Goal: Transaction & Acquisition: Download file/media

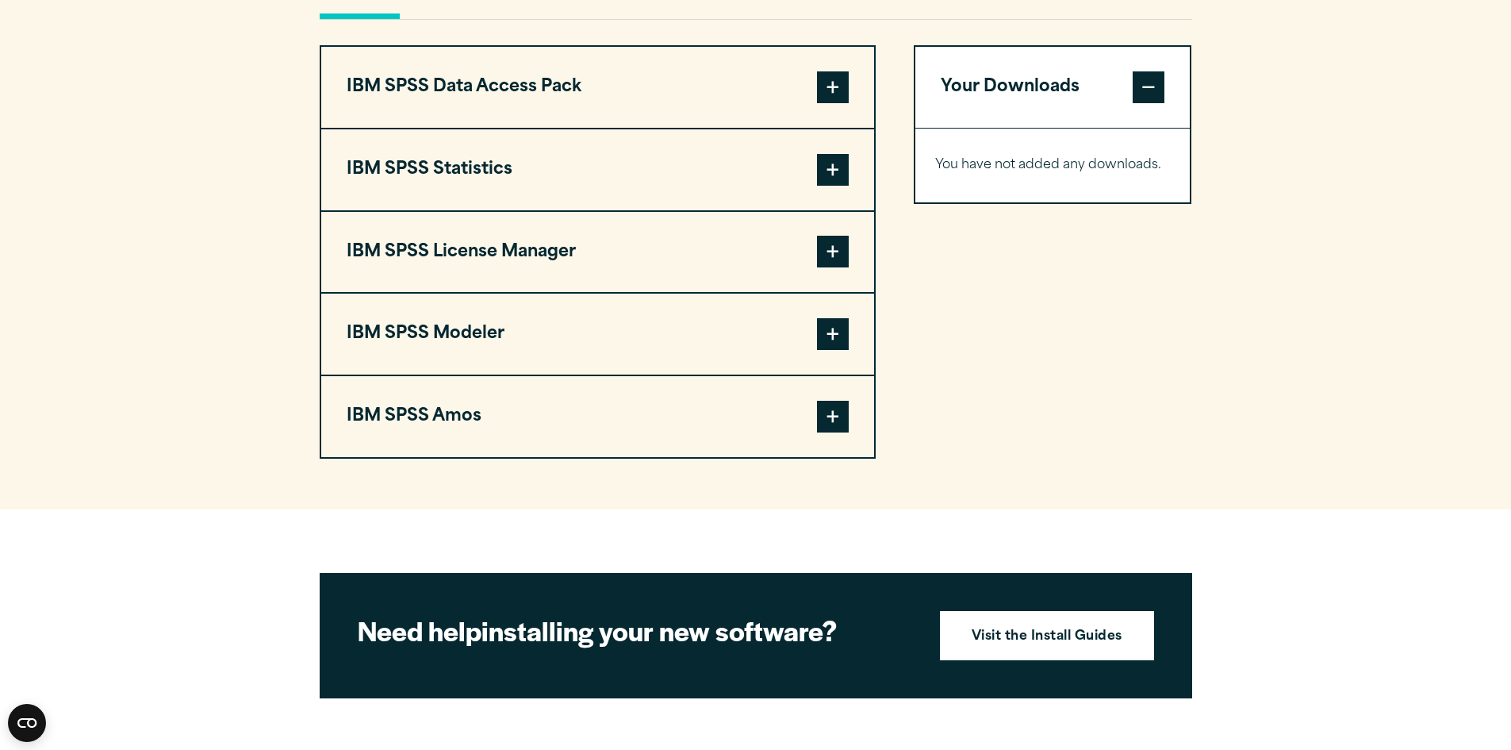
scroll to position [1161, 0]
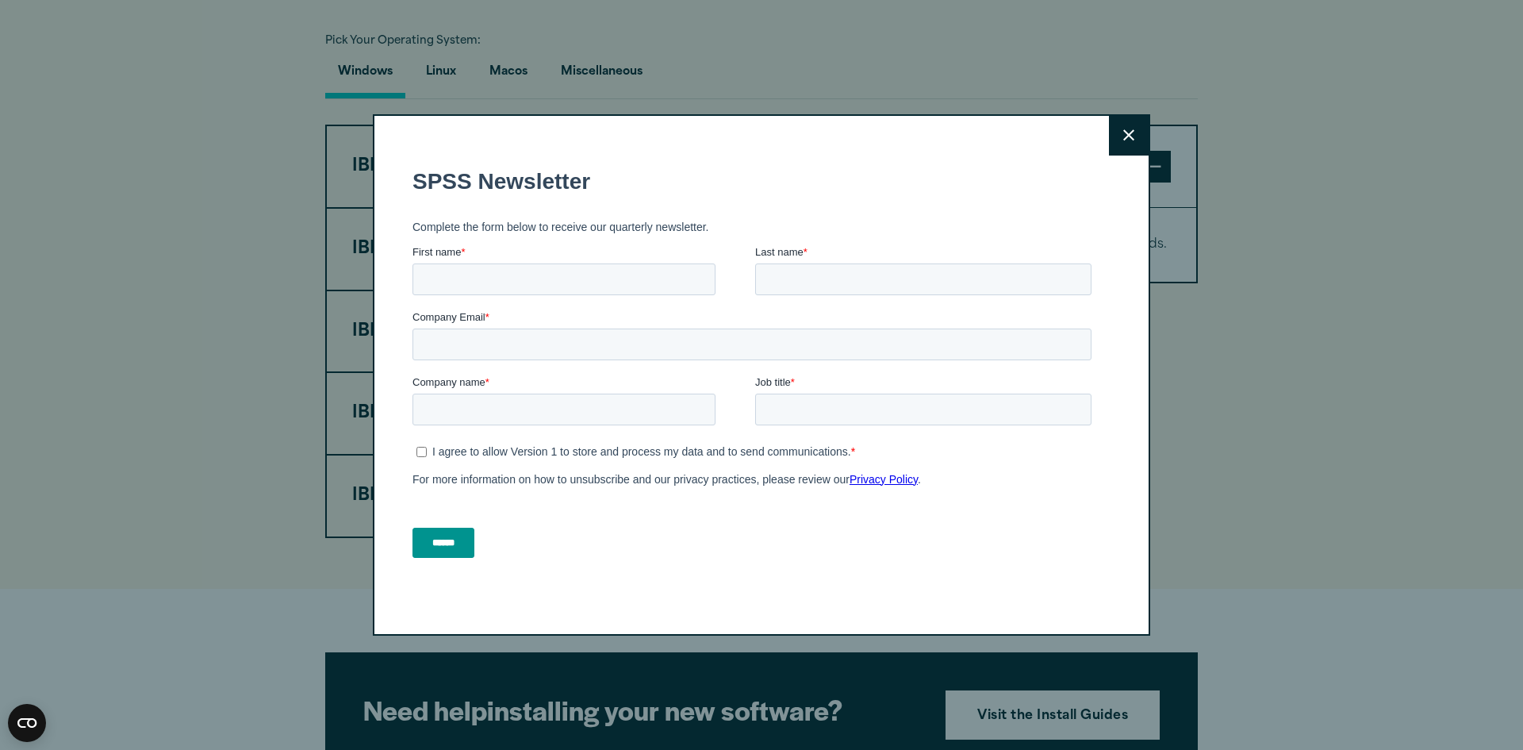
click at [1125, 141] on icon at bounding box center [1128, 135] width 11 height 12
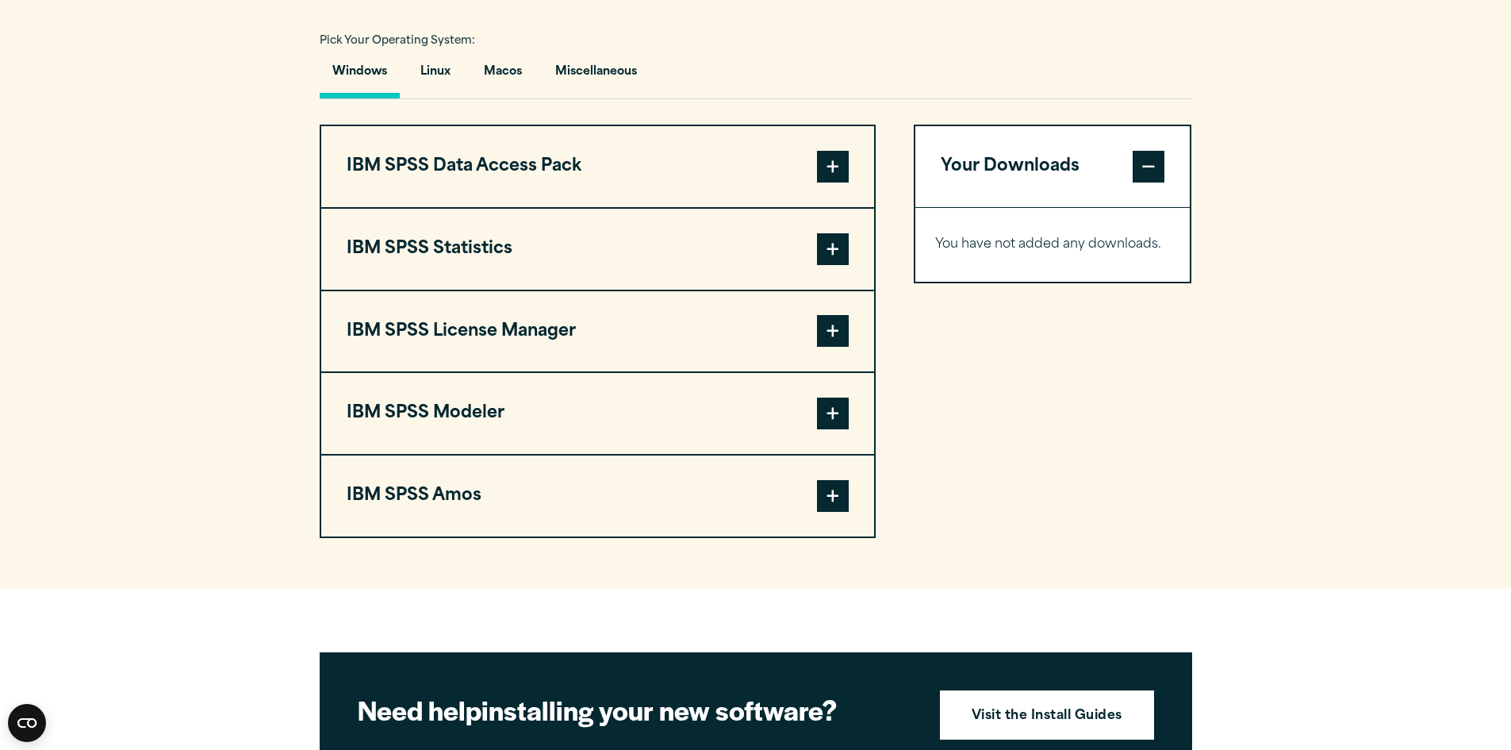
click at [827, 251] on span at bounding box center [833, 249] width 32 height 32
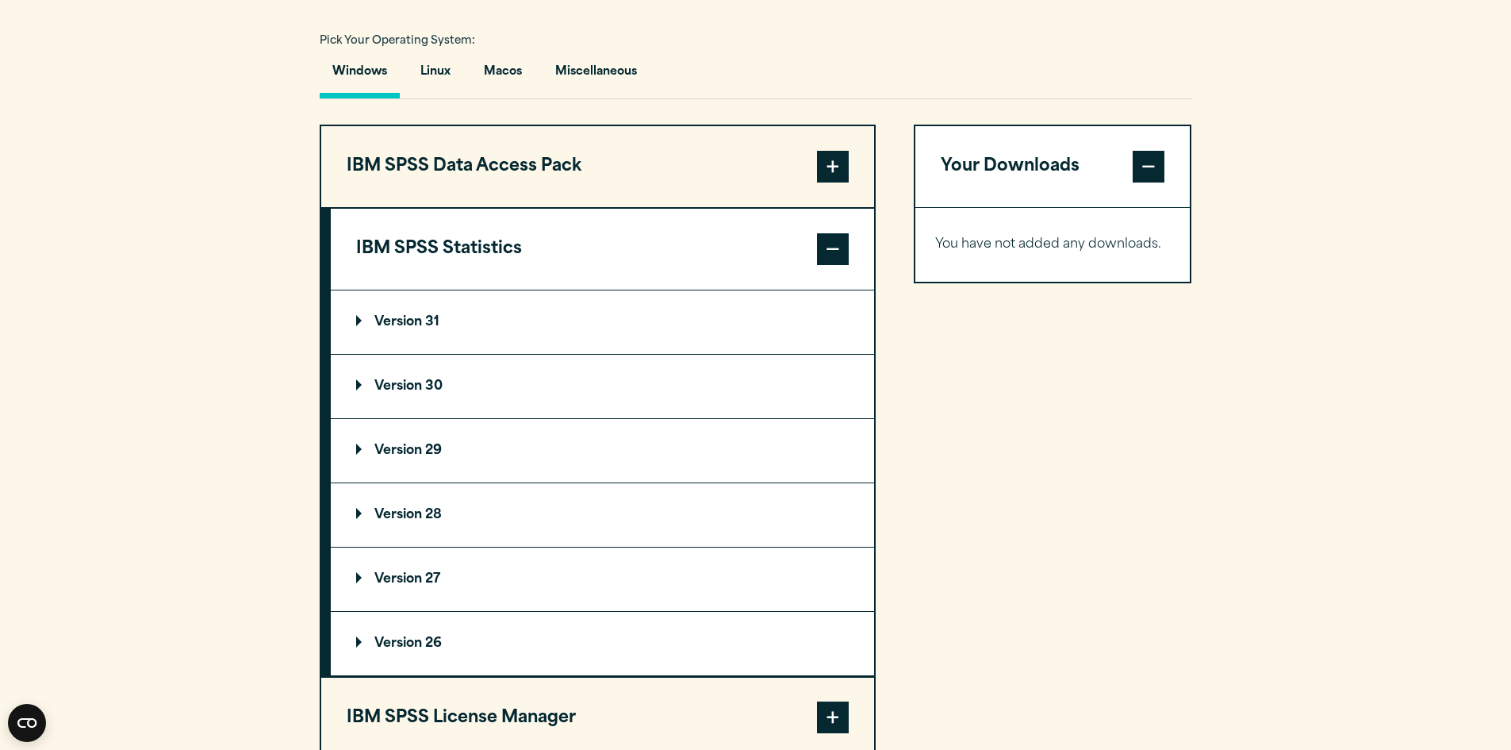
click at [386, 446] on p "Version 29" at bounding box center [399, 450] width 86 height 13
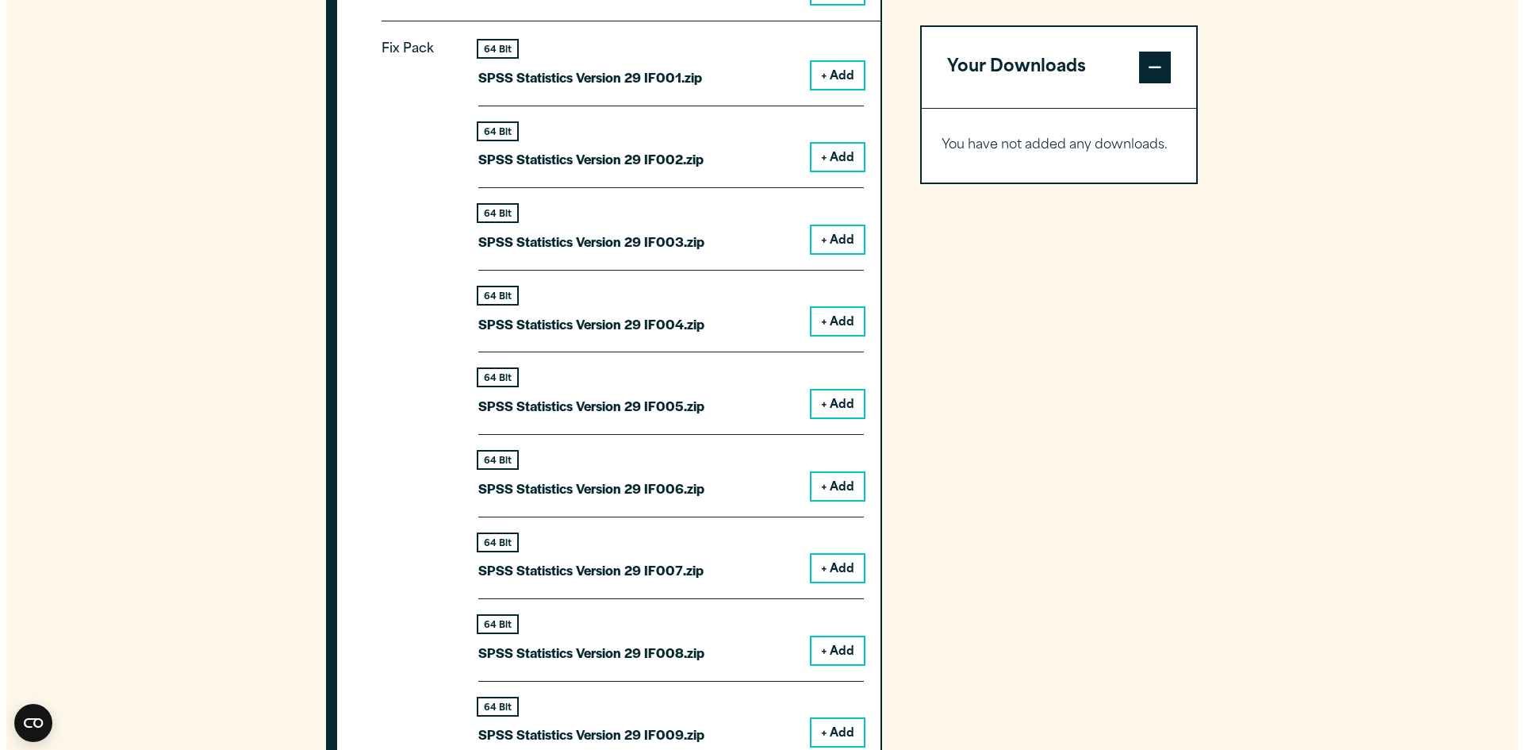
scroll to position [1875, 0]
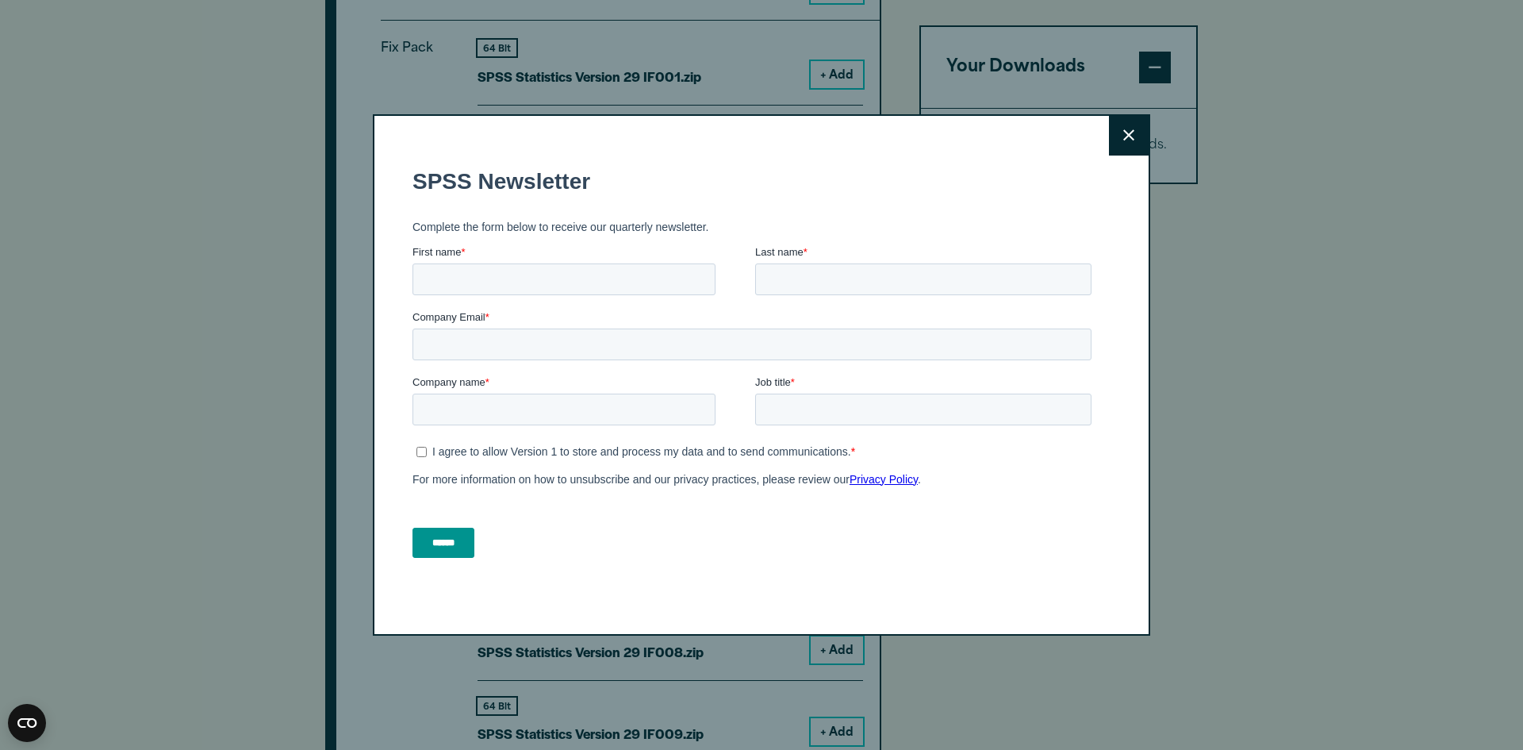
click at [1126, 140] on icon at bounding box center [1128, 135] width 11 height 12
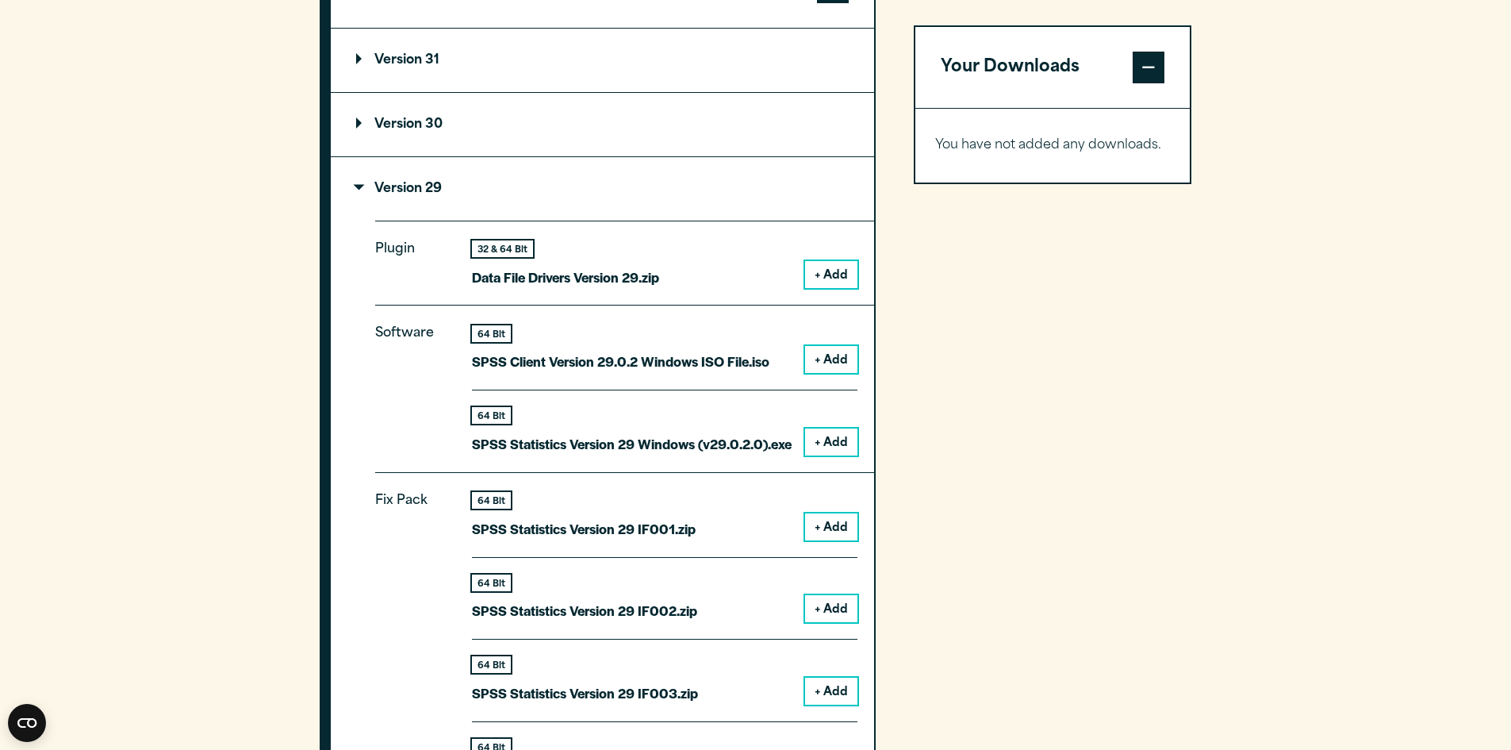
scroll to position [1395, 0]
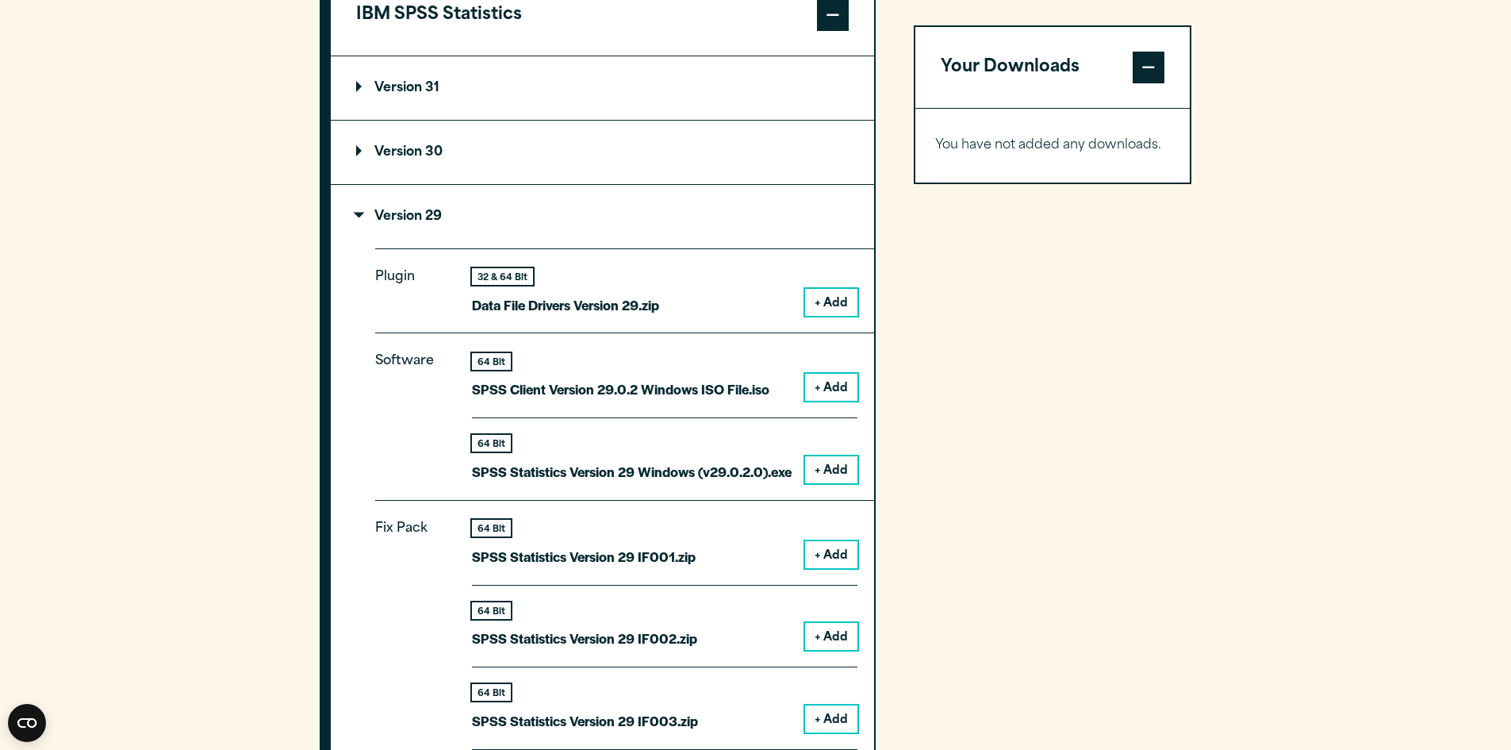
drag, startPoint x: 362, startPoint y: 216, endPoint x: 378, endPoint y: 216, distance: 15.9
click at [378, 216] on p "Version 29" at bounding box center [399, 216] width 86 height 13
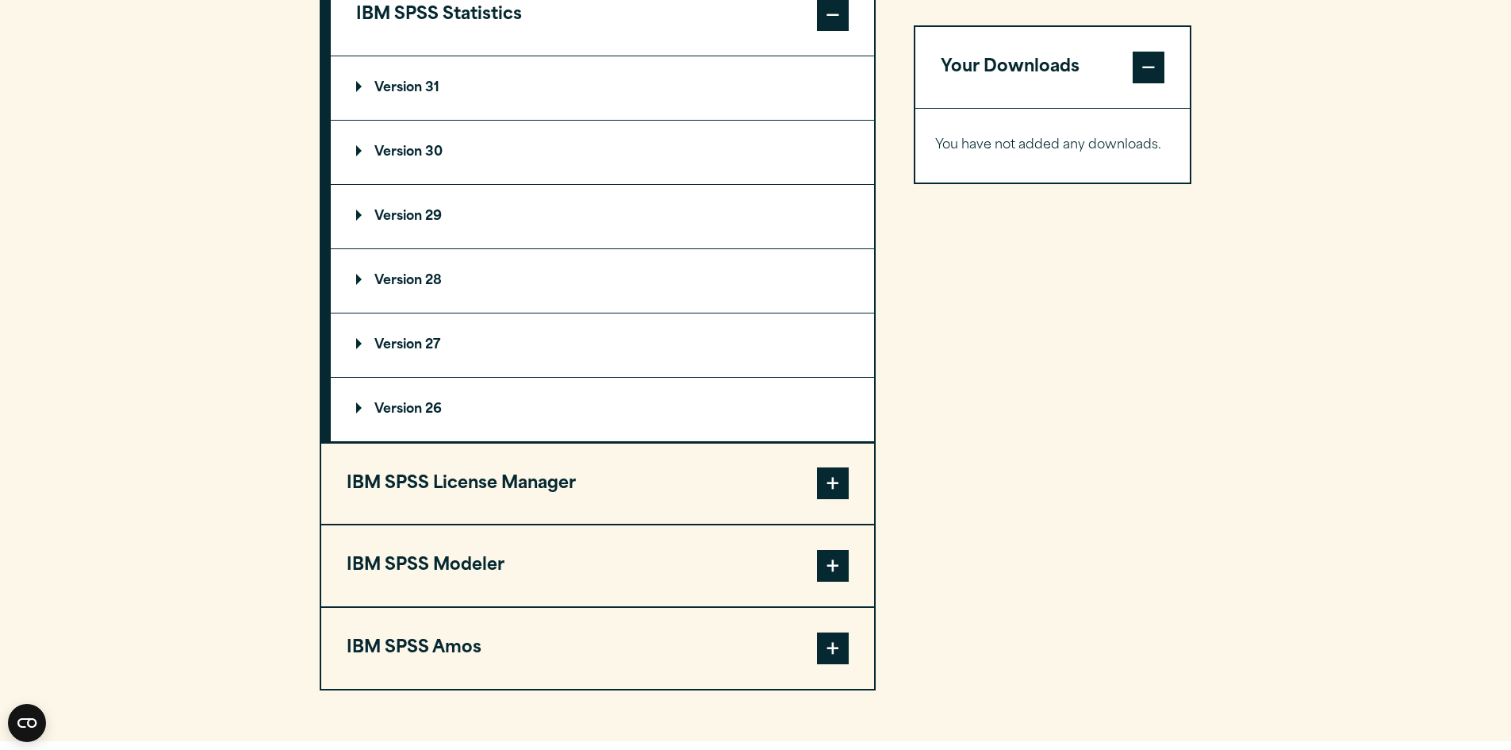
click at [363, 213] on p "Version 29" at bounding box center [399, 216] width 86 height 13
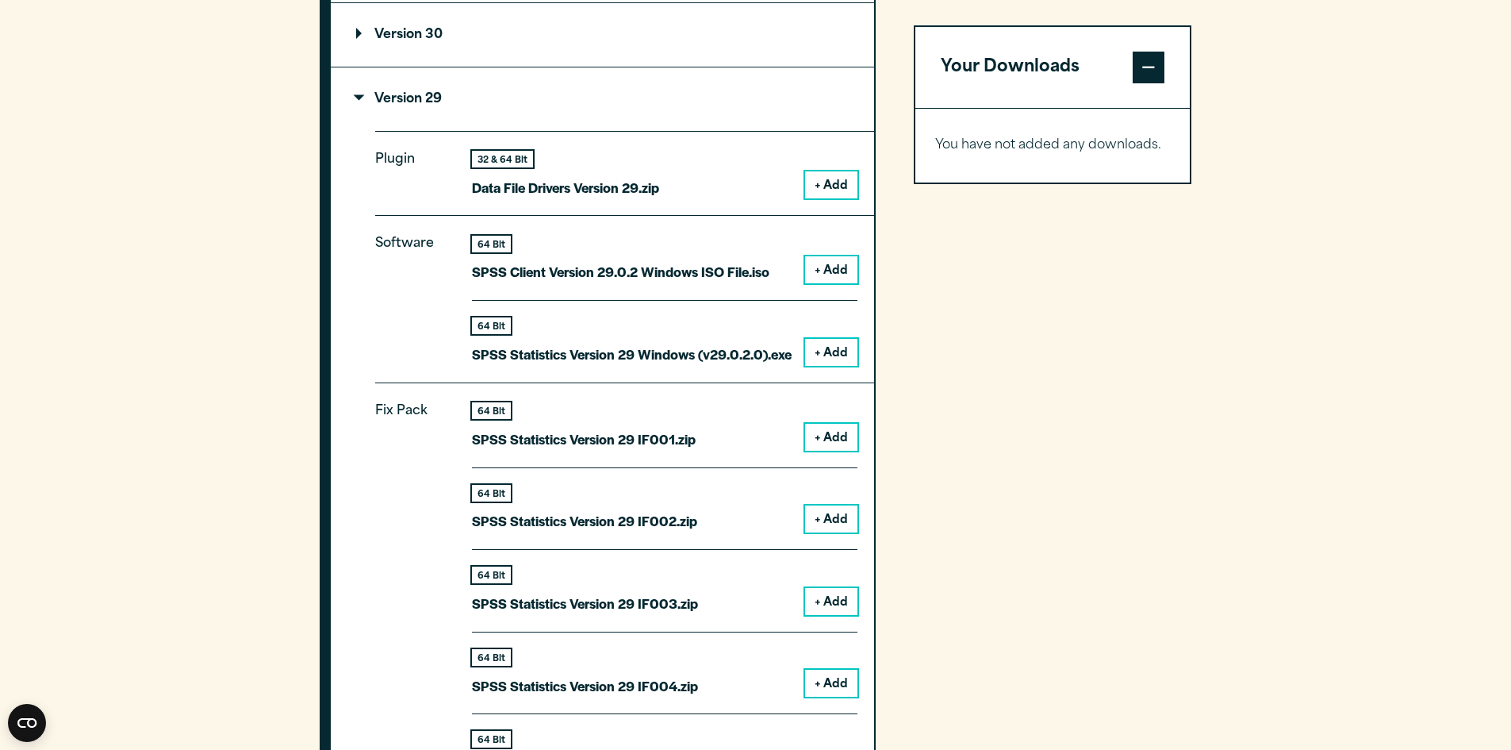
scroll to position [1474, 0]
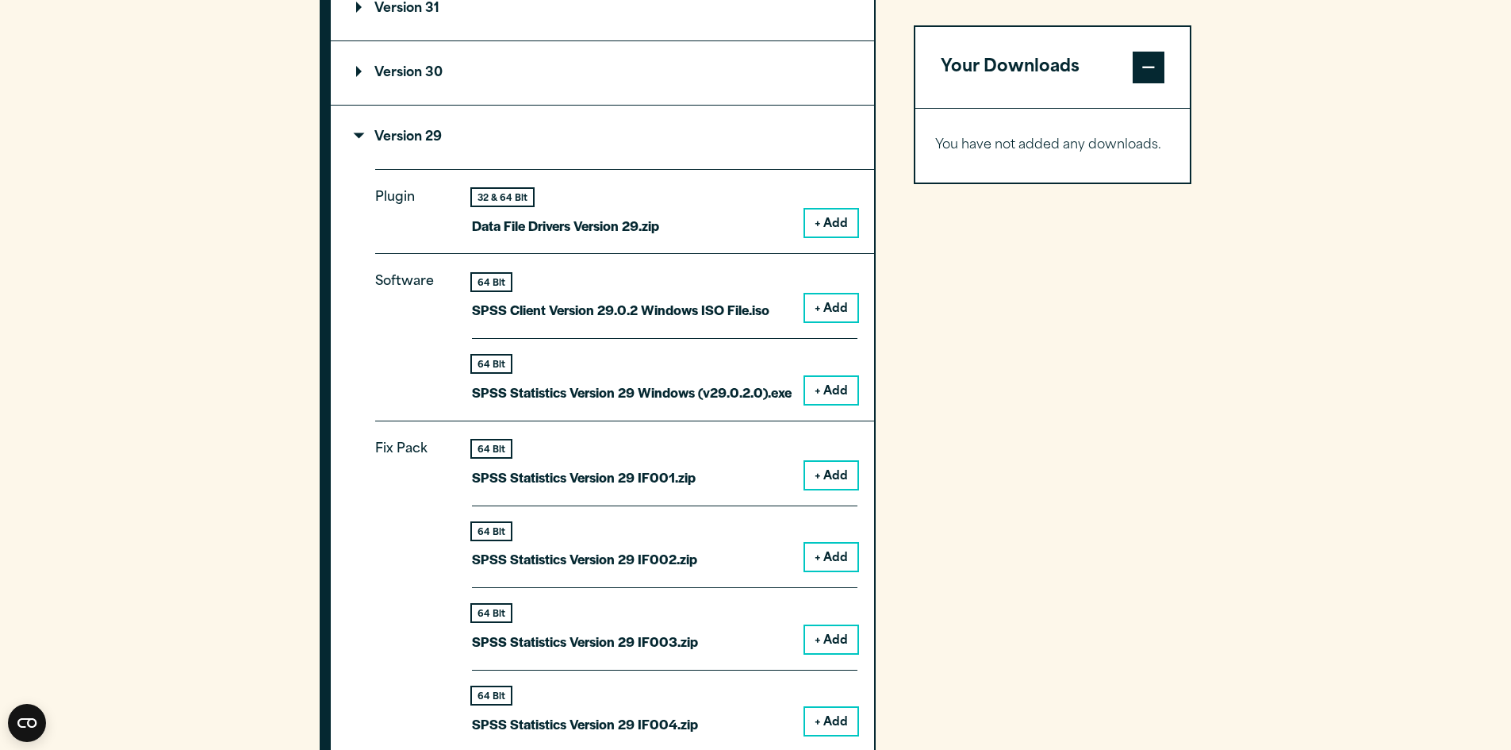
click at [439, 136] on p "Version 29" at bounding box center [399, 137] width 86 height 13
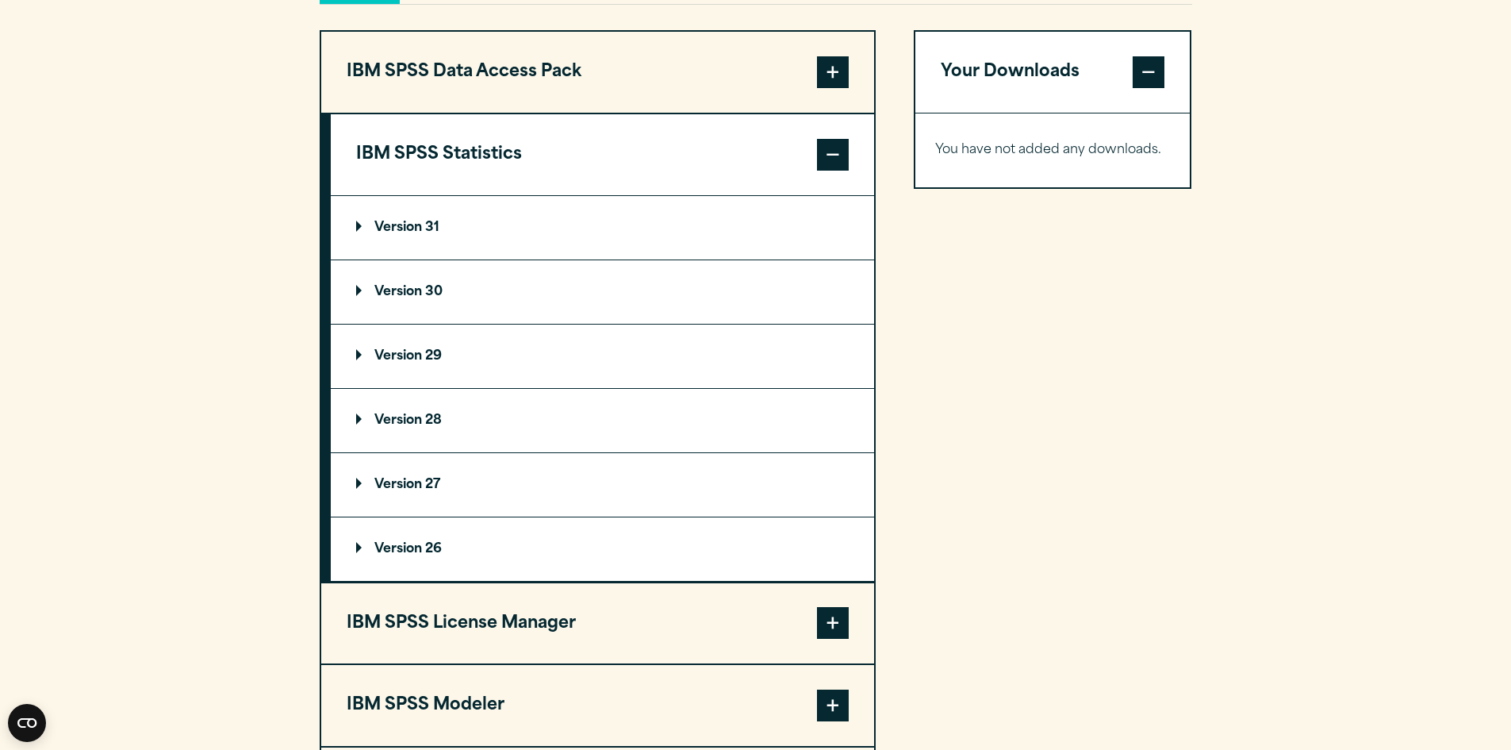
scroll to position [1315, 0]
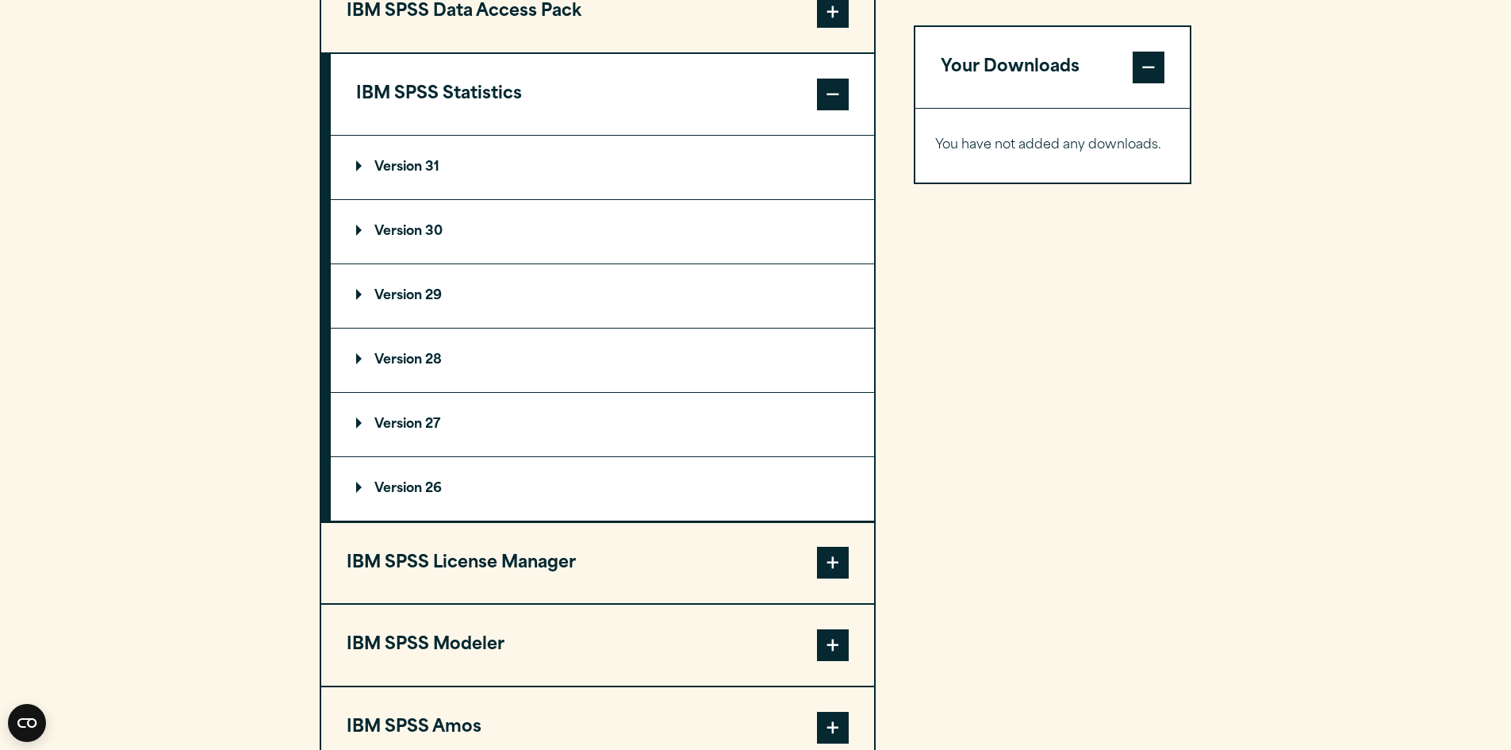
click at [428, 300] on p "Version 29" at bounding box center [399, 296] width 86 height 13
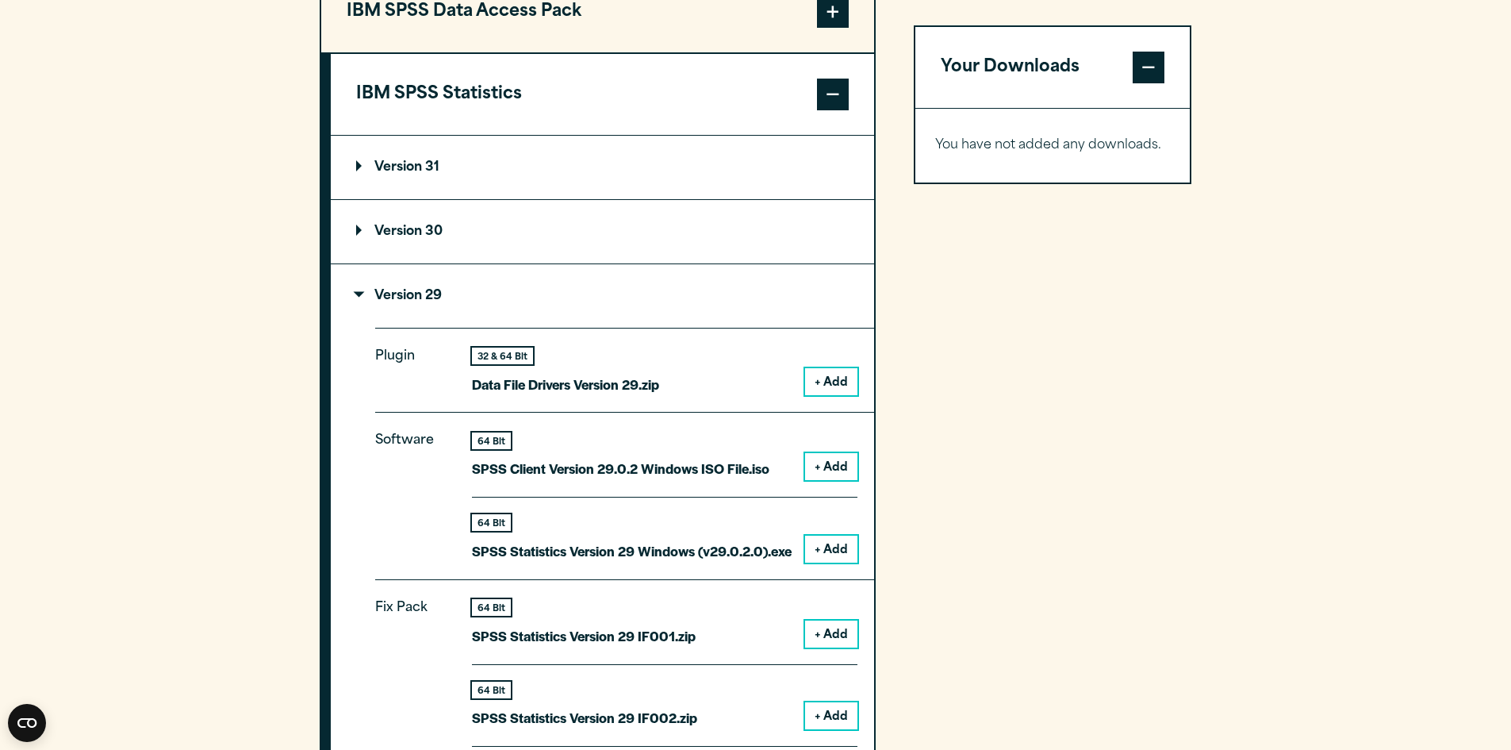
click at [412, 438] on p "Software" at bounding box center [410, 489] width 71 height 120
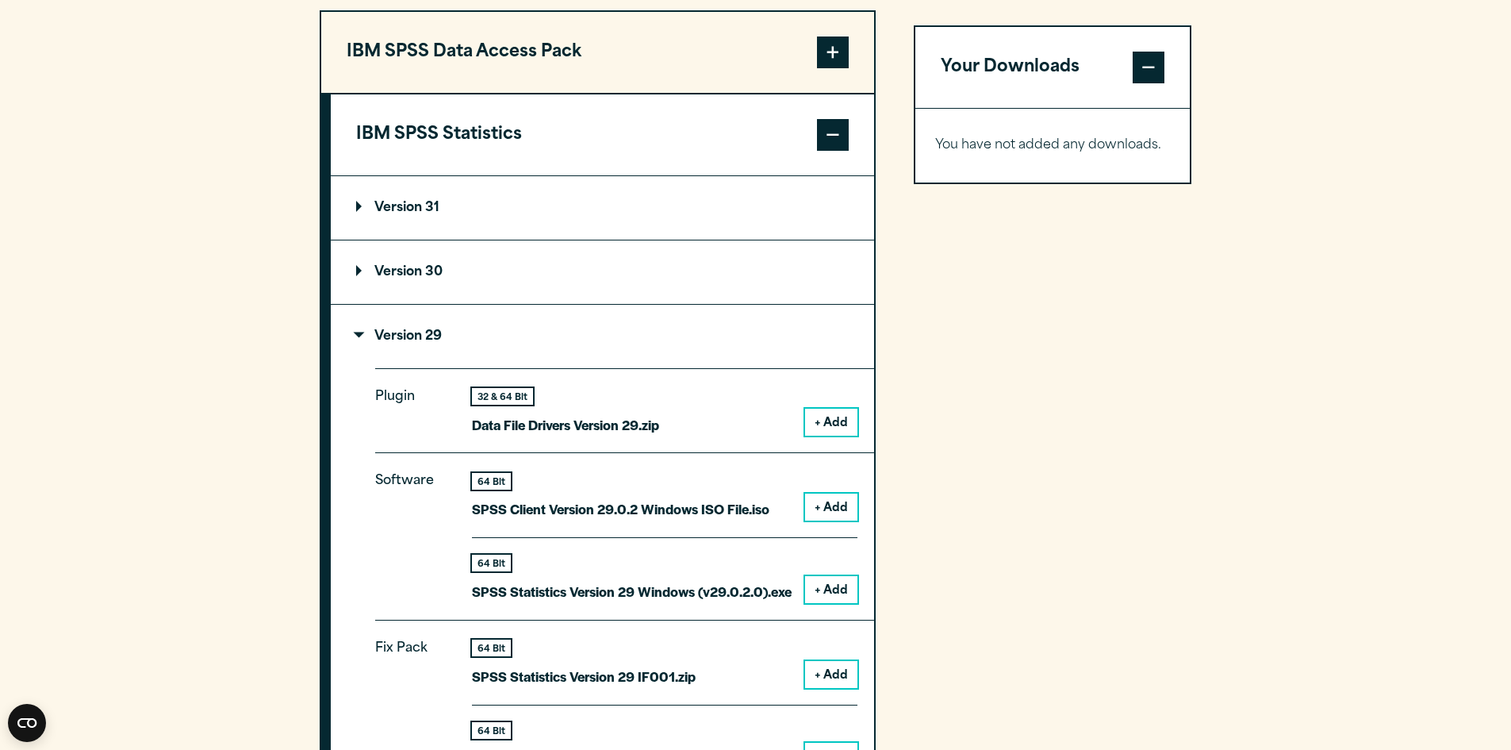
scroll to position [1236, 0]
